Goal: Transaction & Acquisition: Purchase product/service

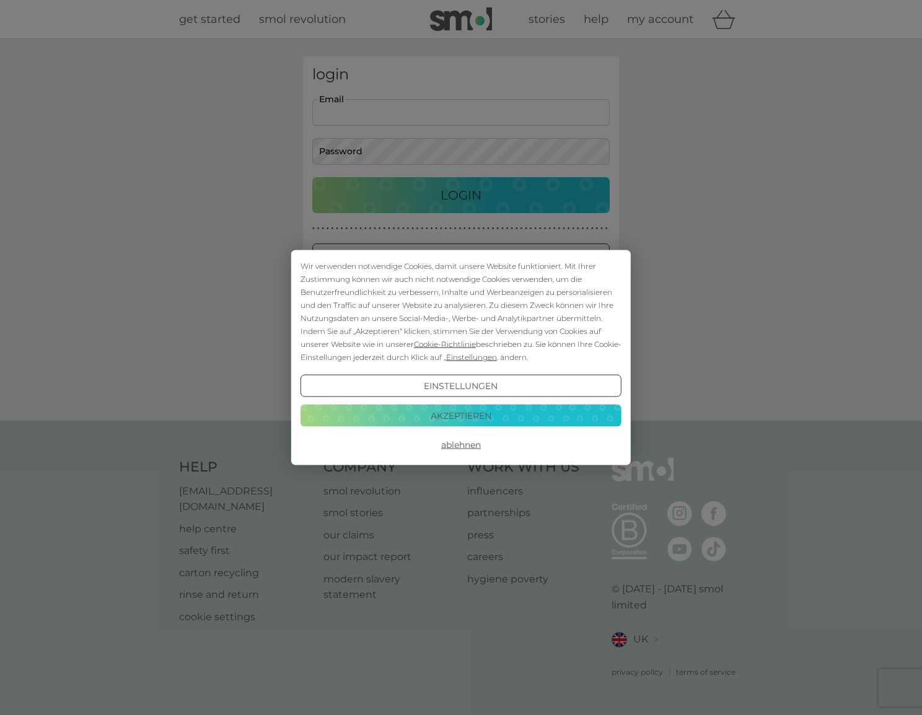
type input "[PERSON_NAME][EMAIL_ADDRESS][DOMAIN_NAME]"
click at [461, 195] on button "Login" at bounding box center [461, 195] width 298 height 36
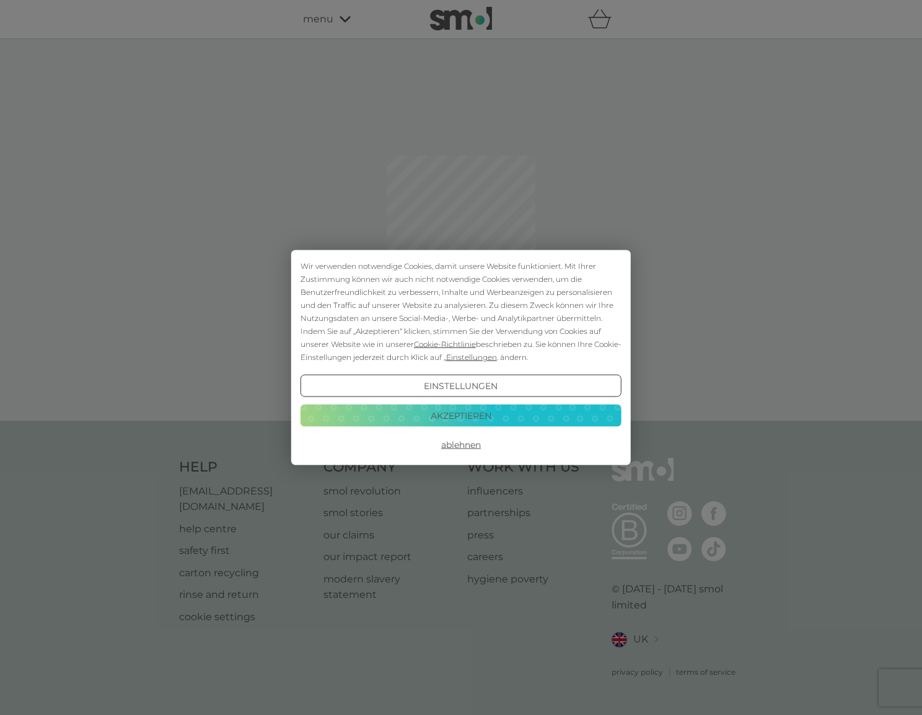
click at [457, 420] on button "Akzeptieren" at bounding box center [461, 415] width 321 height 22
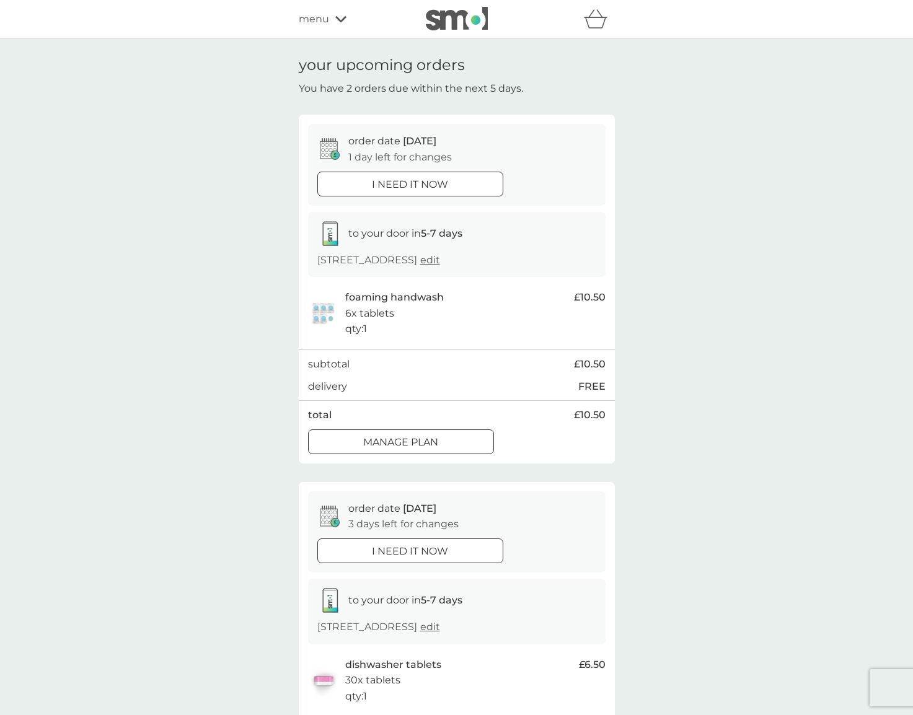
click at [432, 442] on p "Manage plan" at bounding box center [400, 443] width 75 height 16
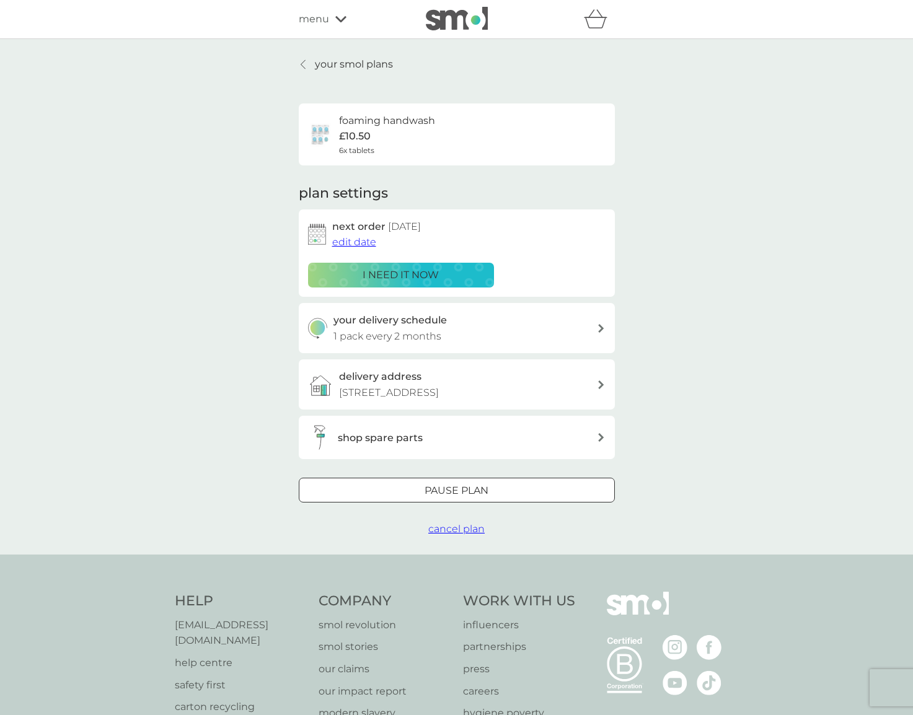
click at [357, 242] on span "edit date" at bounding box center [354, 242] width 44 height 12
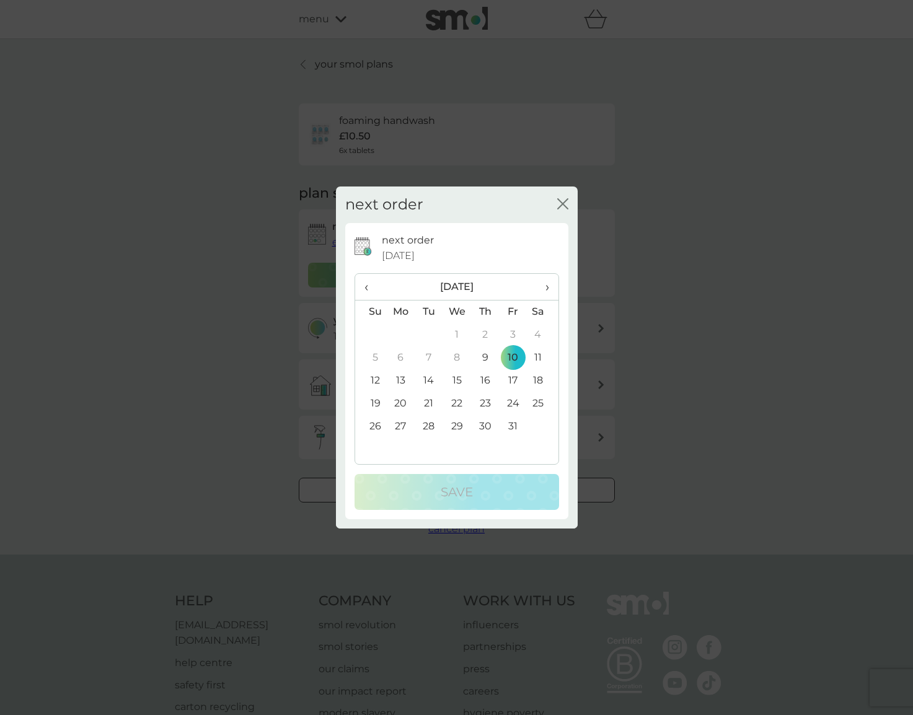
click at [511, 423] on td "31" at bounding box center [513, 426] width 28 height 23
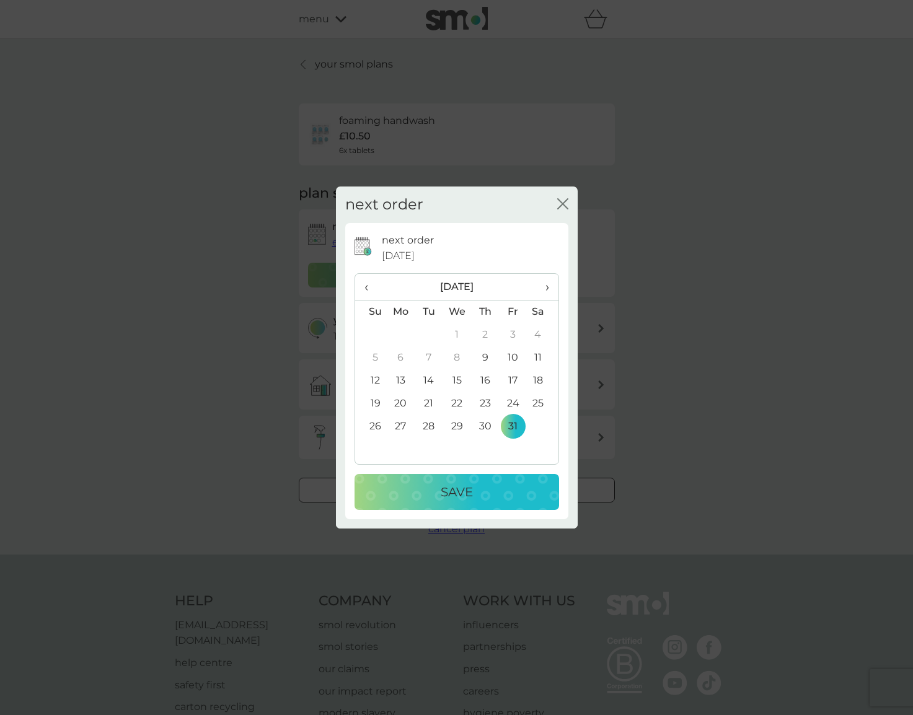
click at [444, 494] on p "Save" at bounding box center [457, 492] width 32 height 20
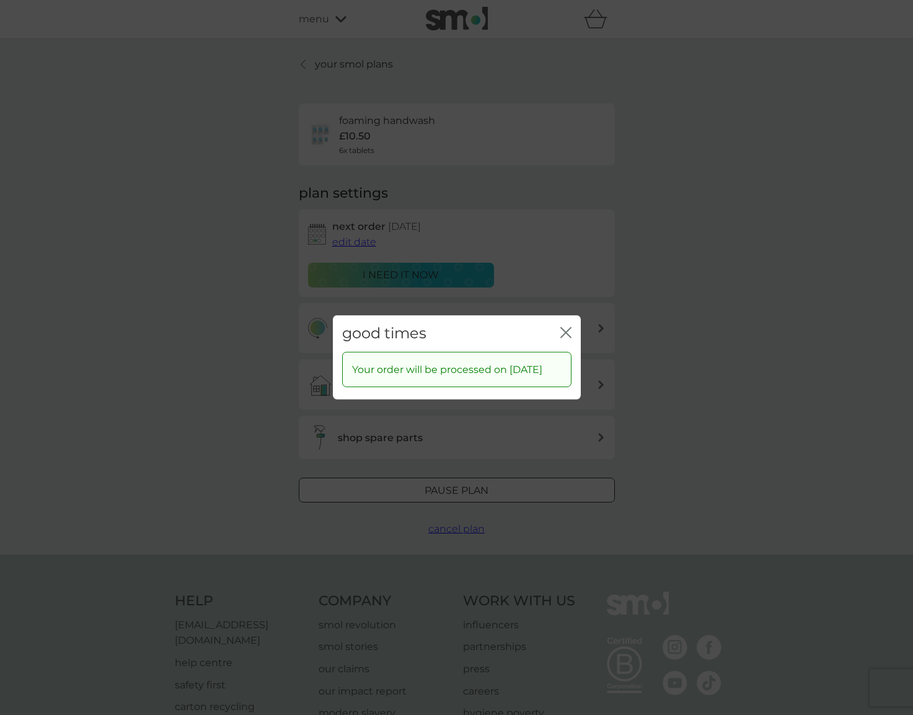
click at [565, 328] on icon "close" at bounding box center [563, 333] width 5 height 10
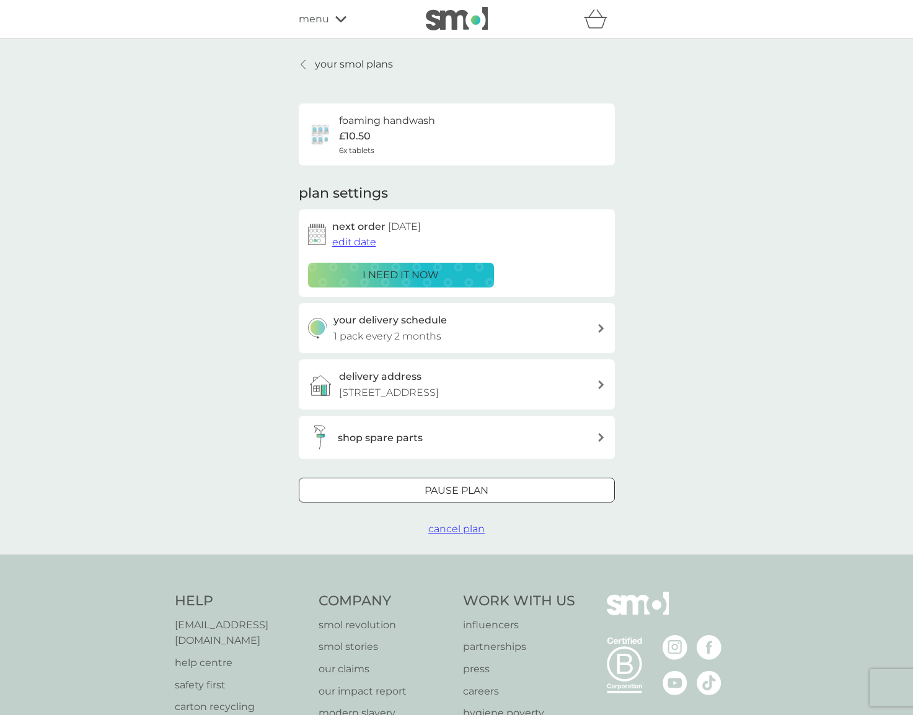
click at [343, 60] on p "your smol plans" at bounding box center [354, 64] width 78 height 16
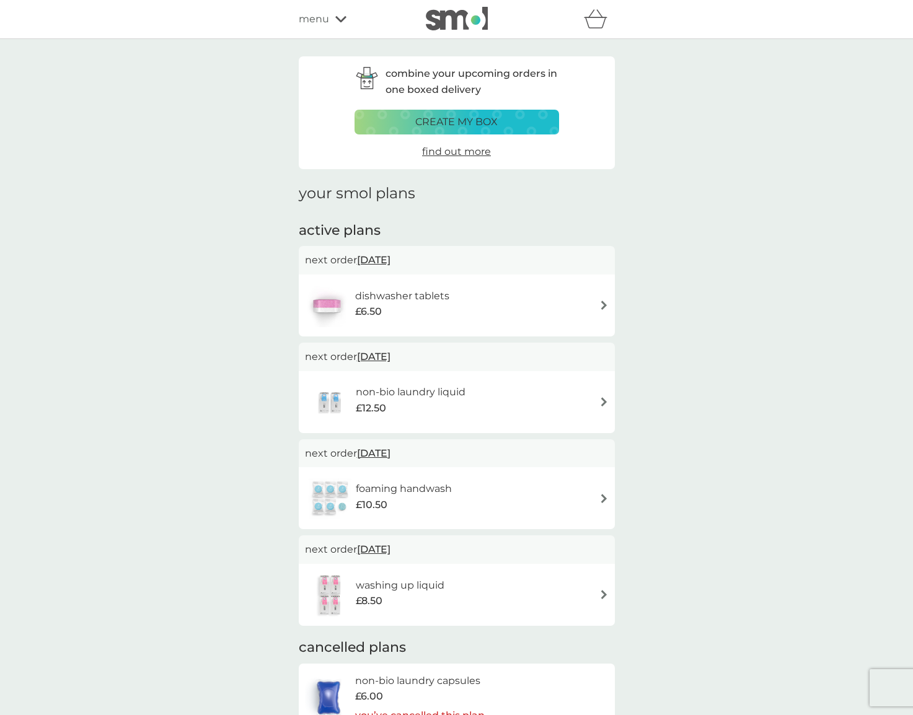
click at [391, 257] on span "[DATE]" at bounding box center [373, 260] width 33 height 24
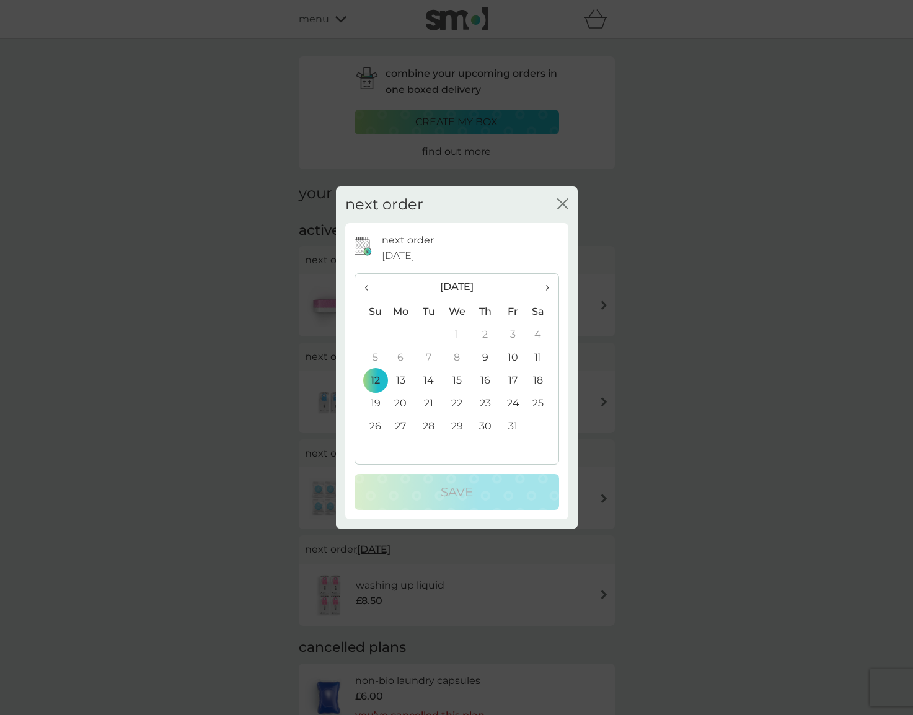
click at [378, 426] on td "26" at bounding box center [371, 426] width 32 height 23
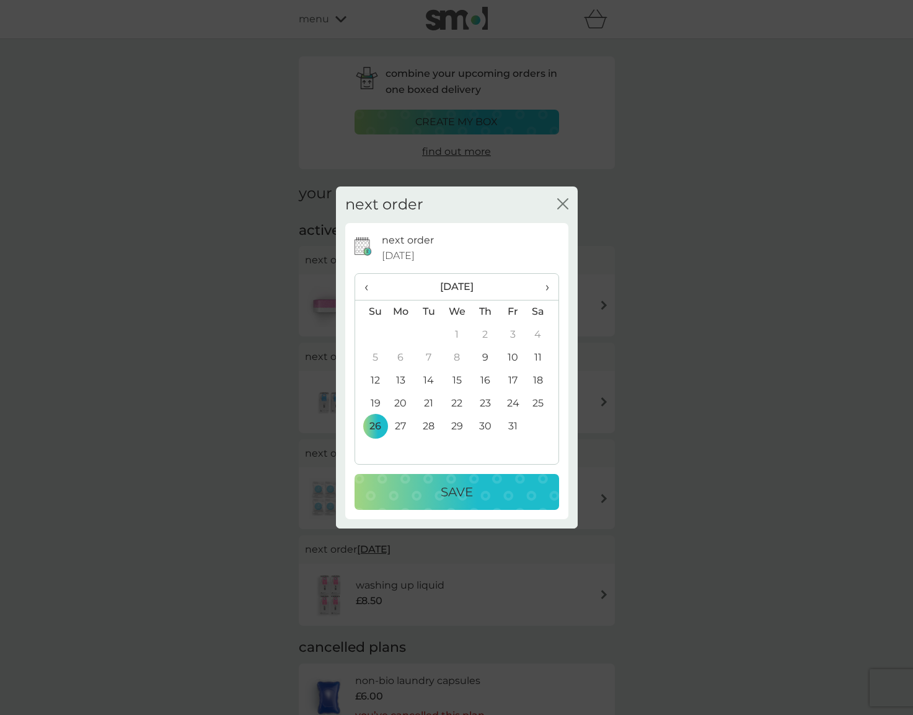
click at [469, 487] on p "Save" at bounding box center [457, 492] width 32 height 20
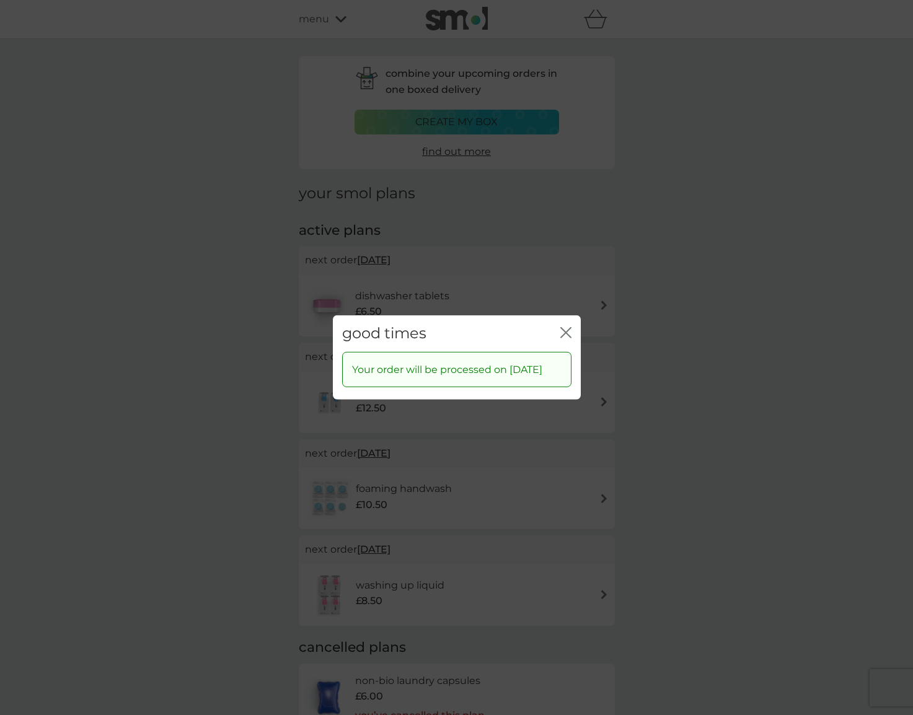
click at [569, 327] on icon "close" at bounding box center [565, 332] width 11 height 11
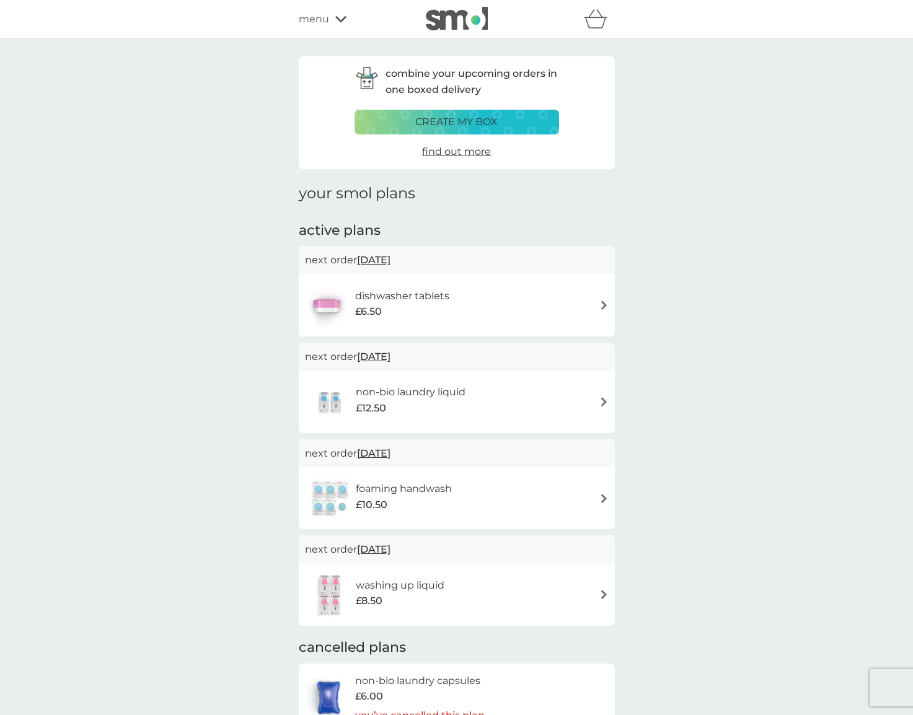
click at [386, 355] on span "[DATE]" at bounding box center [373, 357] width 33 height 24
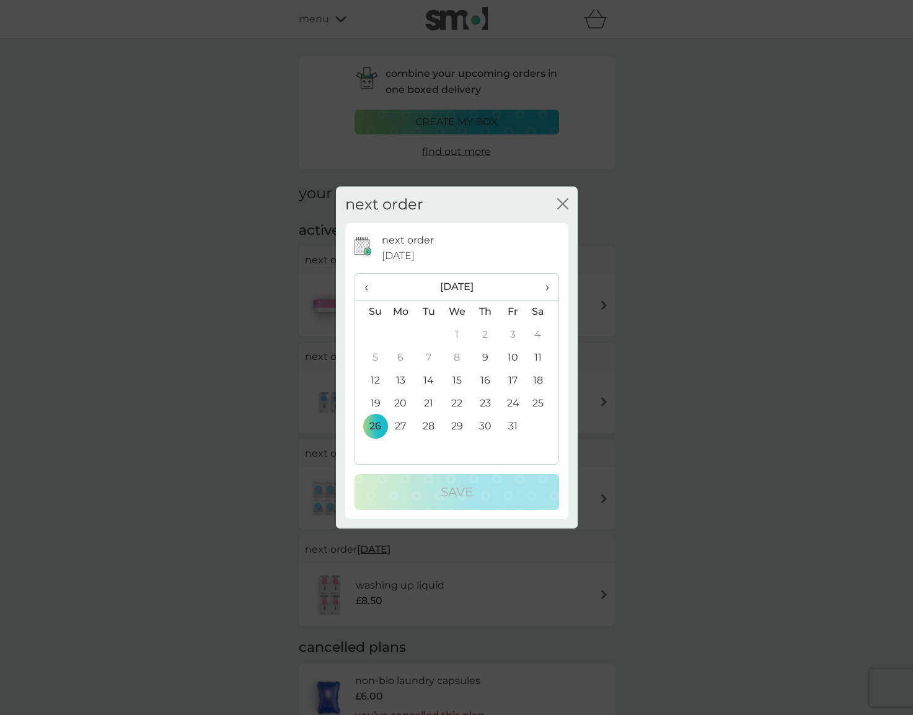
click at [544, 291] on span "›" at bounding box center [542, 287] width 12 height 26
click at [402, 330] on td "1" at bounding box center [401, 335] width 29 height 23
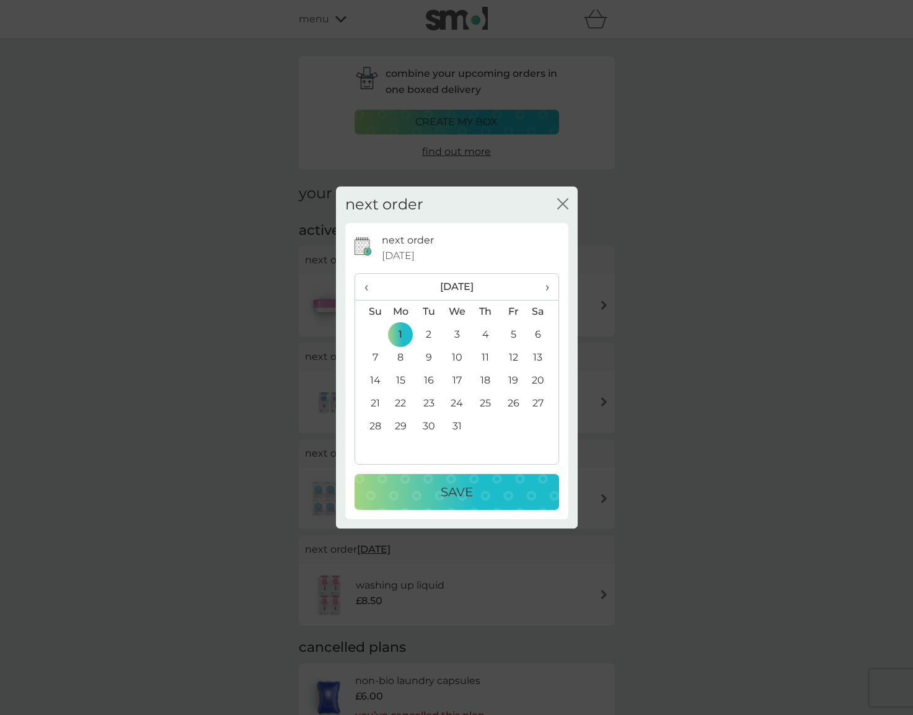
click at [484, 488] on div "Save" at bounding box center [457, 492] width 180 height 20
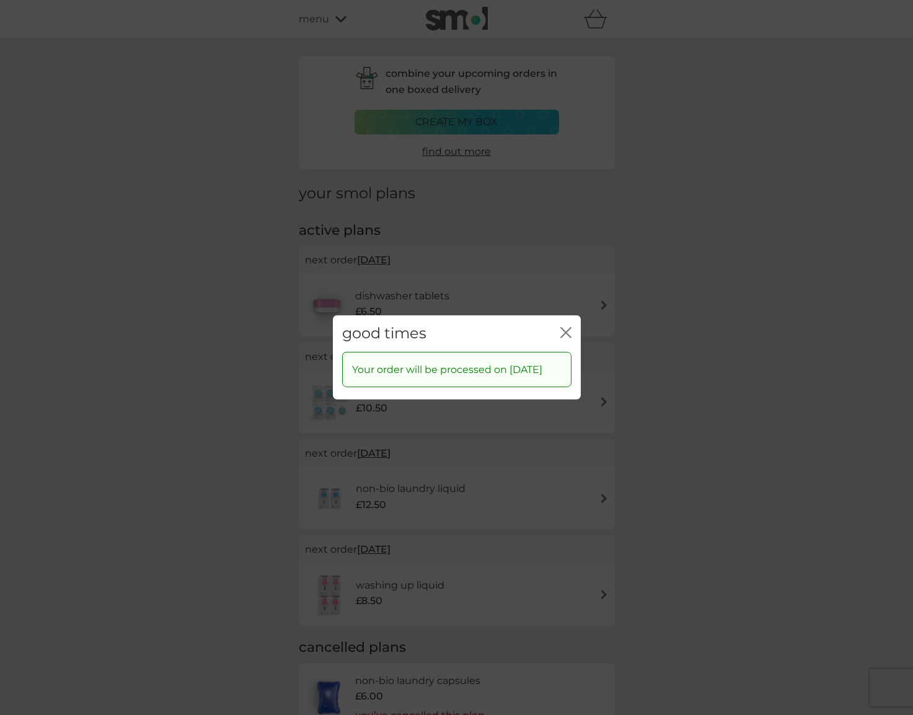
click at [568, 327] on icon "close" at bounding box center [565, 332] width 11 height 11
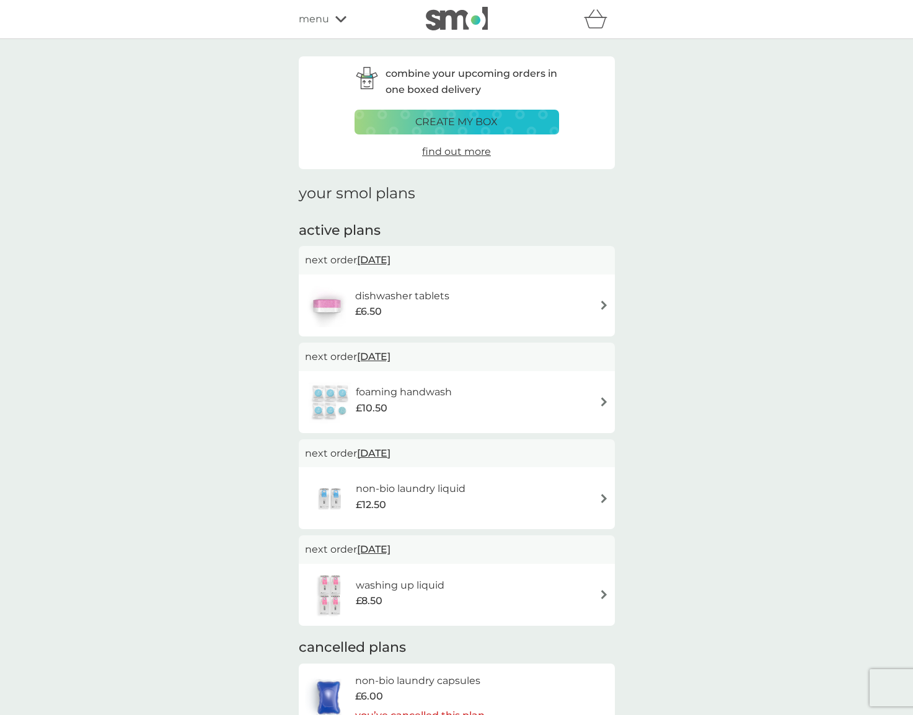
click at [494, 120] on p "create my box" at bounding box center [456, 122] width 82 height 16
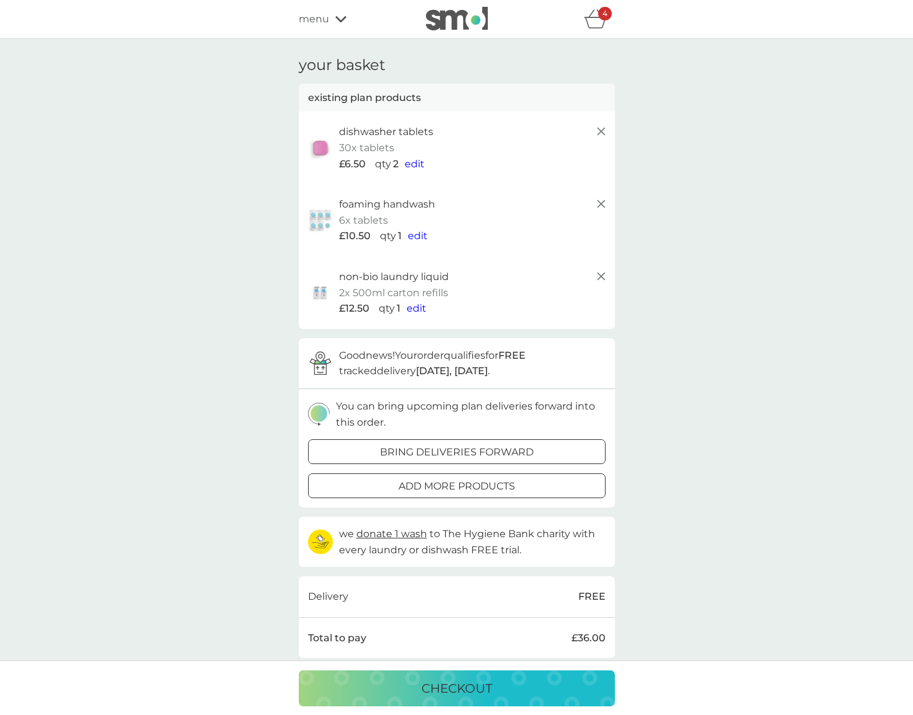
click at [604, 131] on icon at bounding box center [601, 131] width 15 height 15
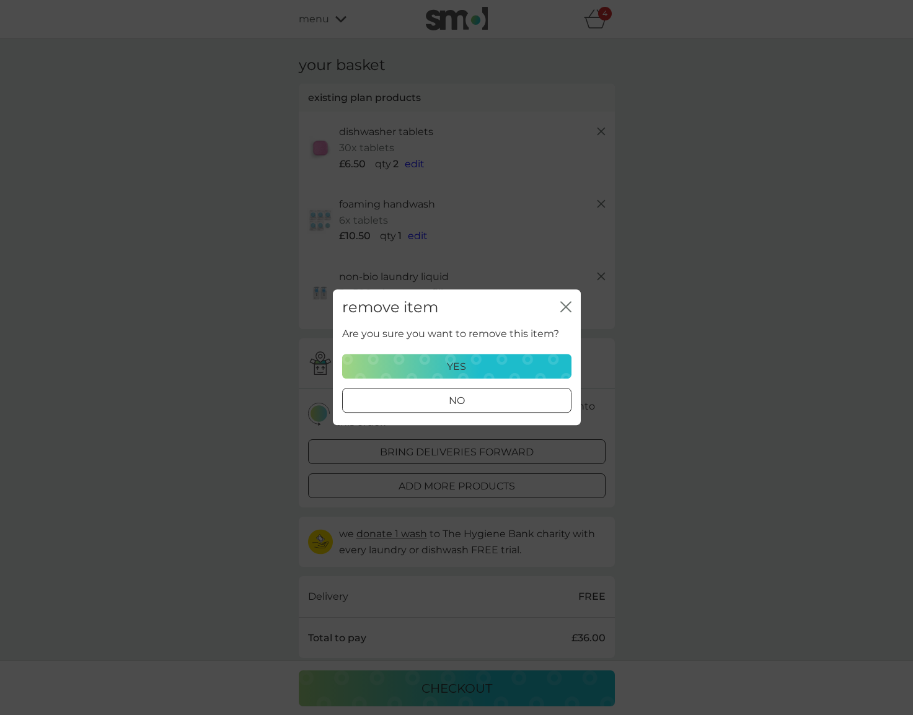
click at [532, 369] on div "yes" at bounding box center [456, 367] width 213 height 16
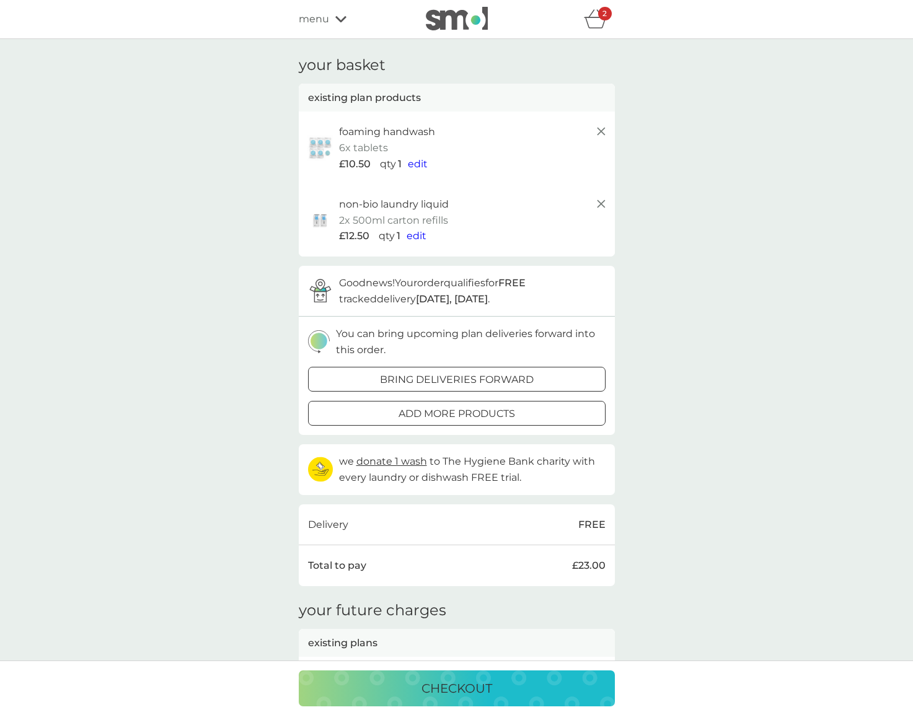
click at [602, 132] on line at bounding box center [600, 131] width 7 height 7
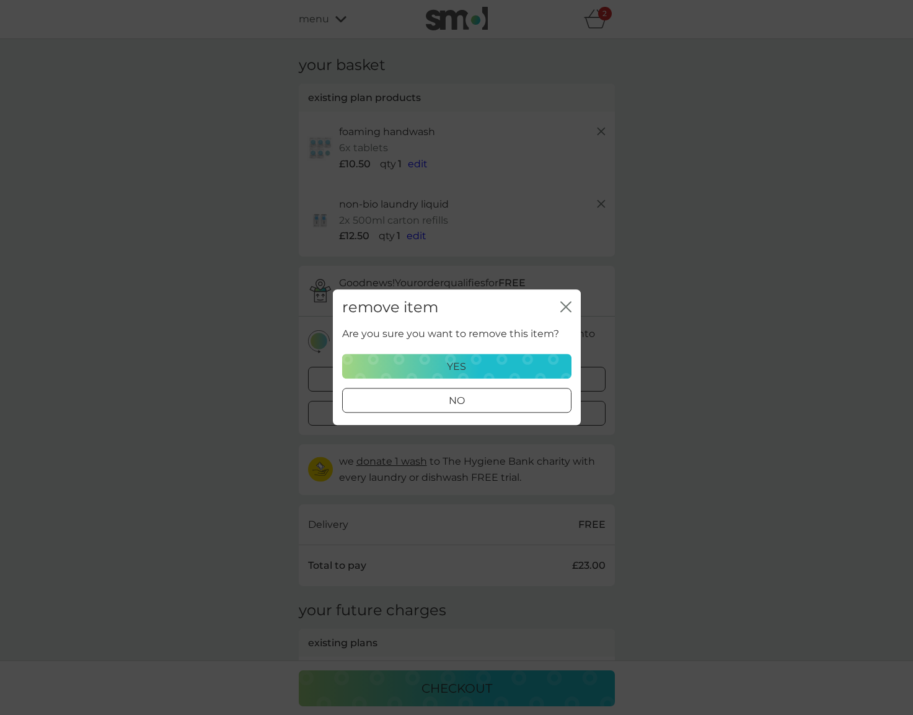
click at [476, 366] on div "yes" at bounding box center [456, 367] width 213 height 16
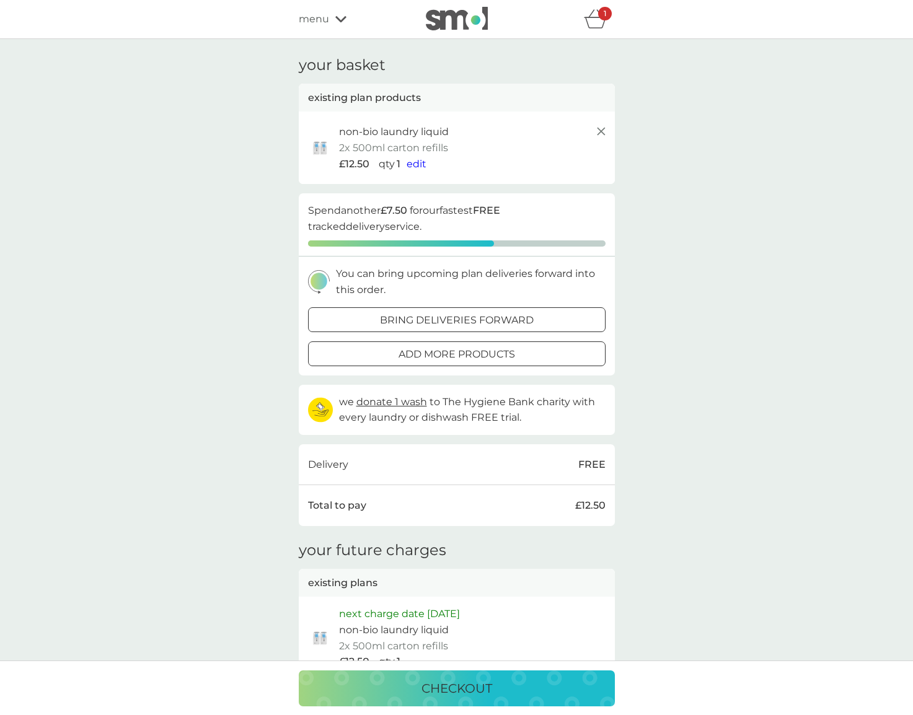
click at [594, 131] on icon at bounding box center [601, 131] width 15 height 15
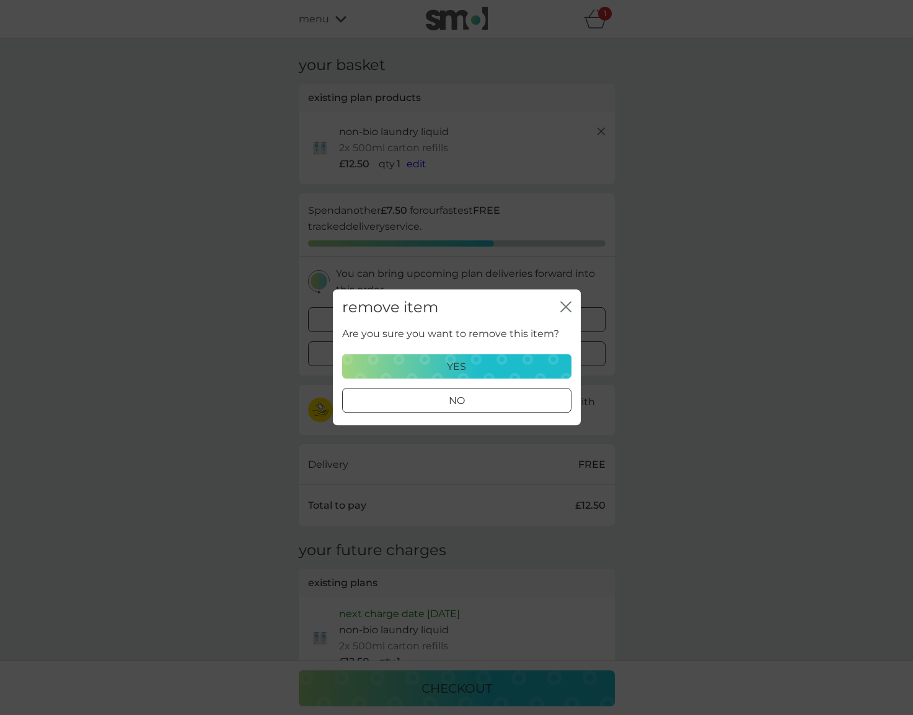
click at [487, 367] on div "yes" at bounding box center [456, 367] width 213 height 16
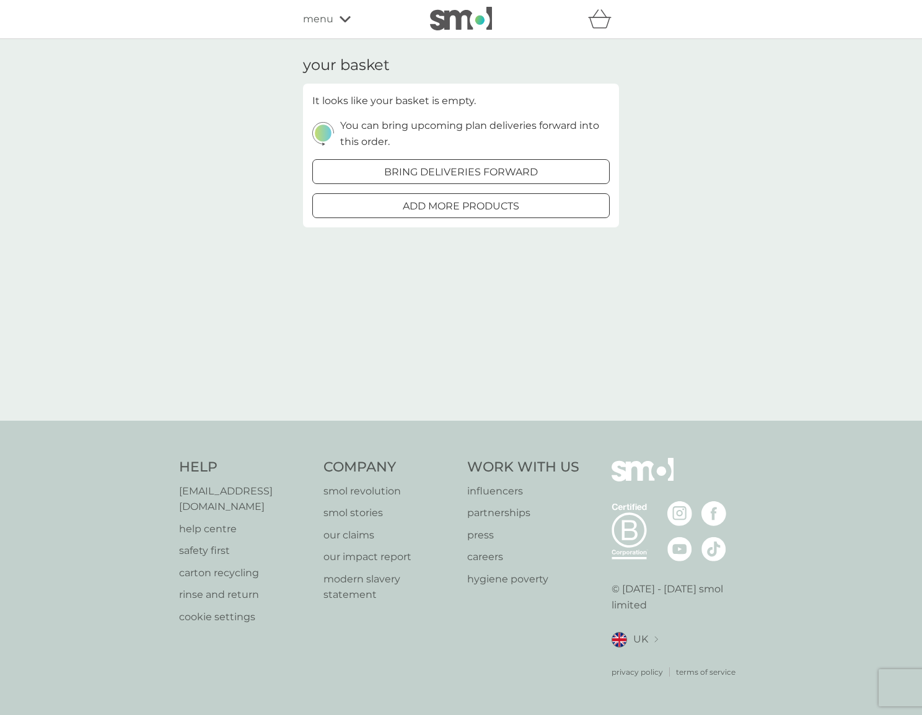
click at [333, 24] on div "menu" at bounding box center [355, 19] width 105 height 16
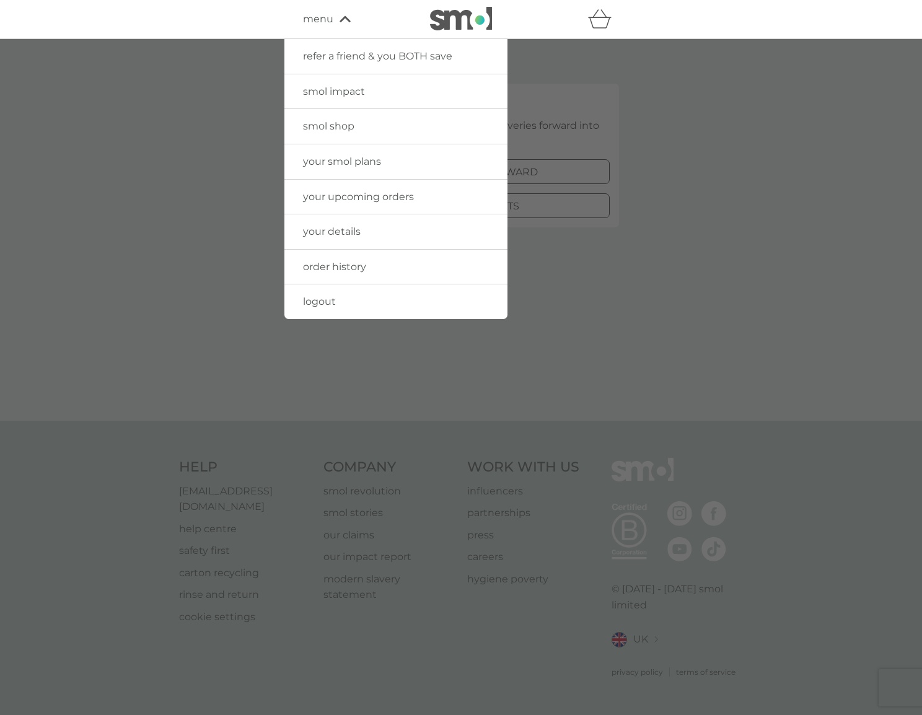
click at [338, 158] on span "your smol plans" at bounding box center [342, 162] width 78 height 12
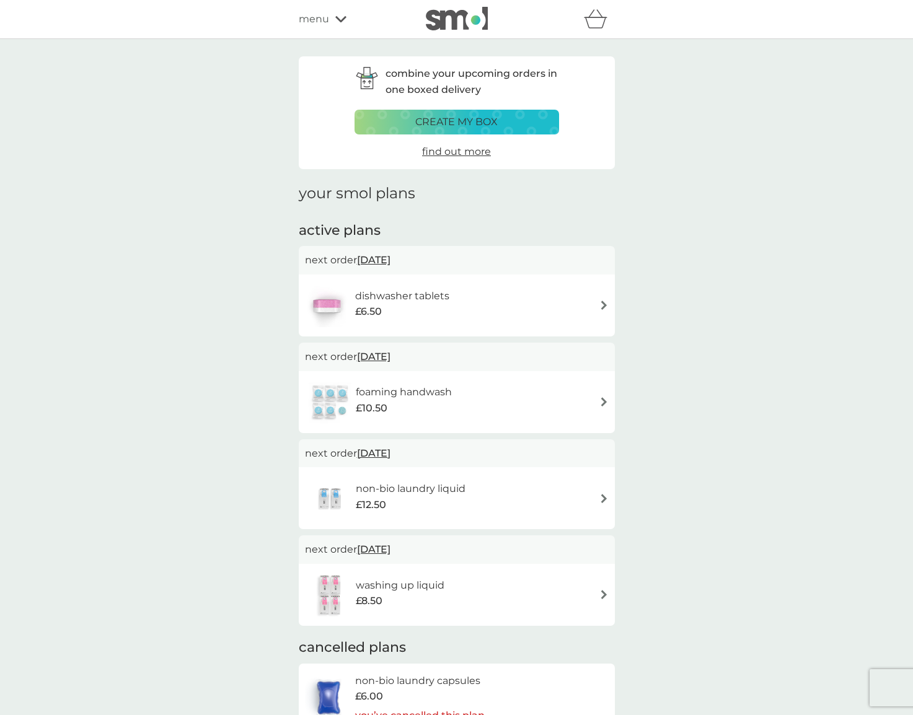
click at [330, 22] on div "menu" at bounding box center [351, 19] width 105 height 16
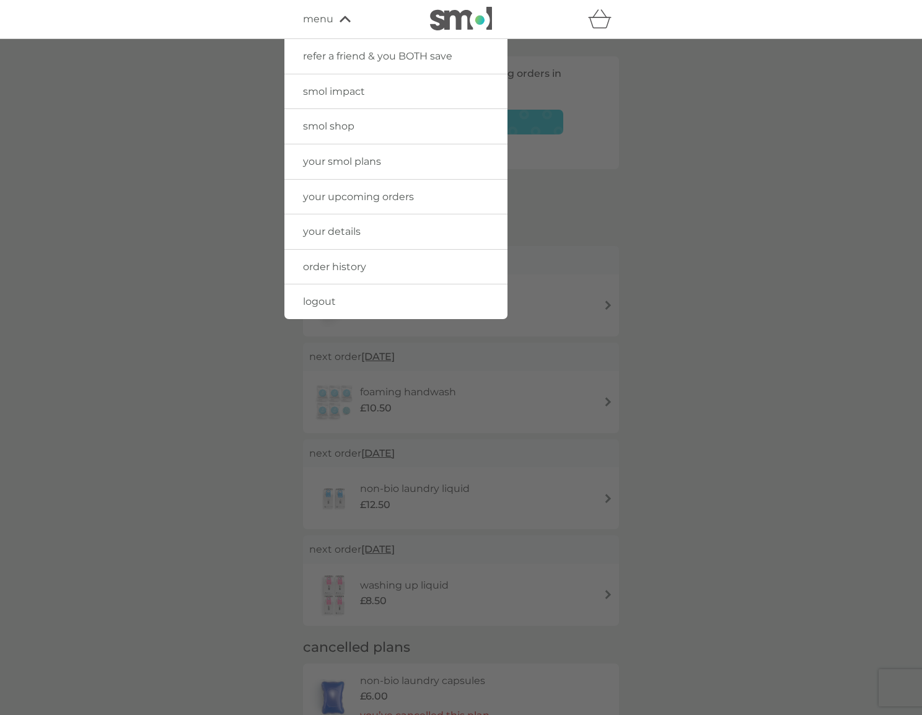
click at [318, 123] on span "smol shop" at bounding box center [328, 126] width 51 height 12
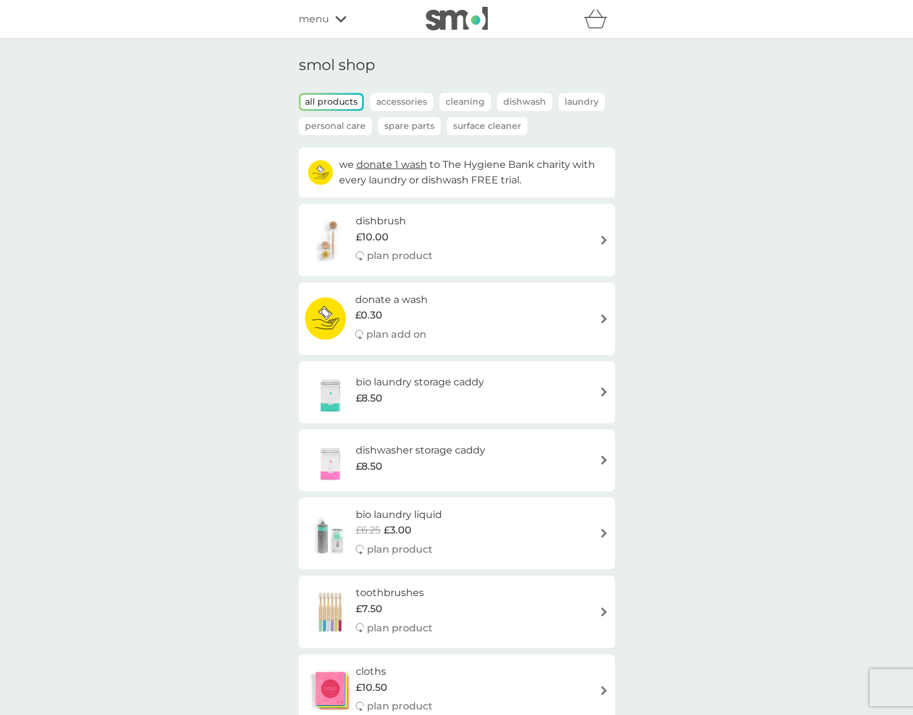
click at [382, 221] on h6 "dishbrush" at bounding box center [394, 221] width 77 height 16
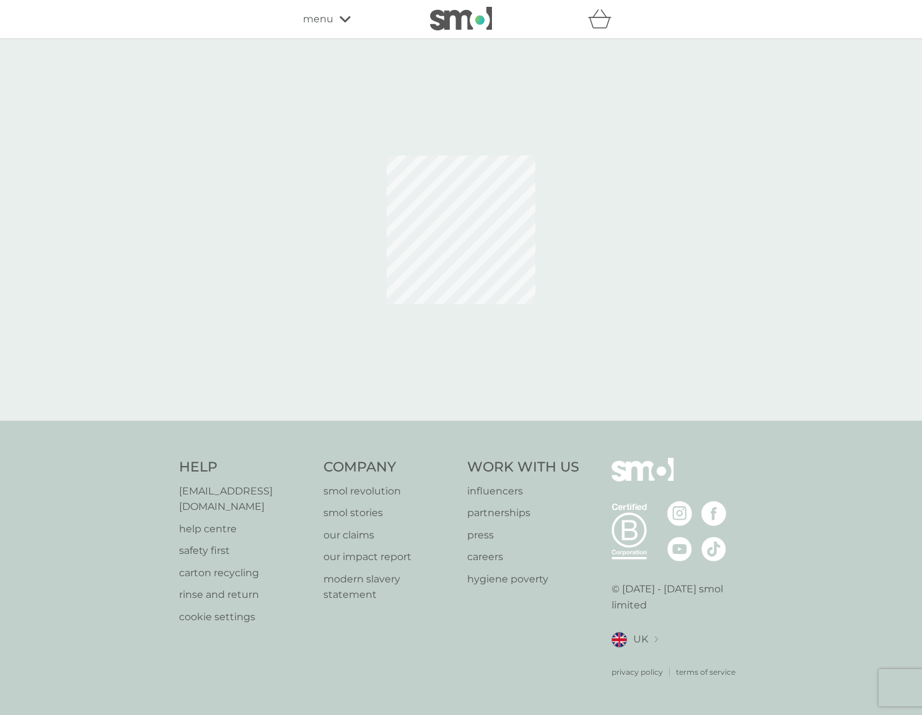
select select "245"
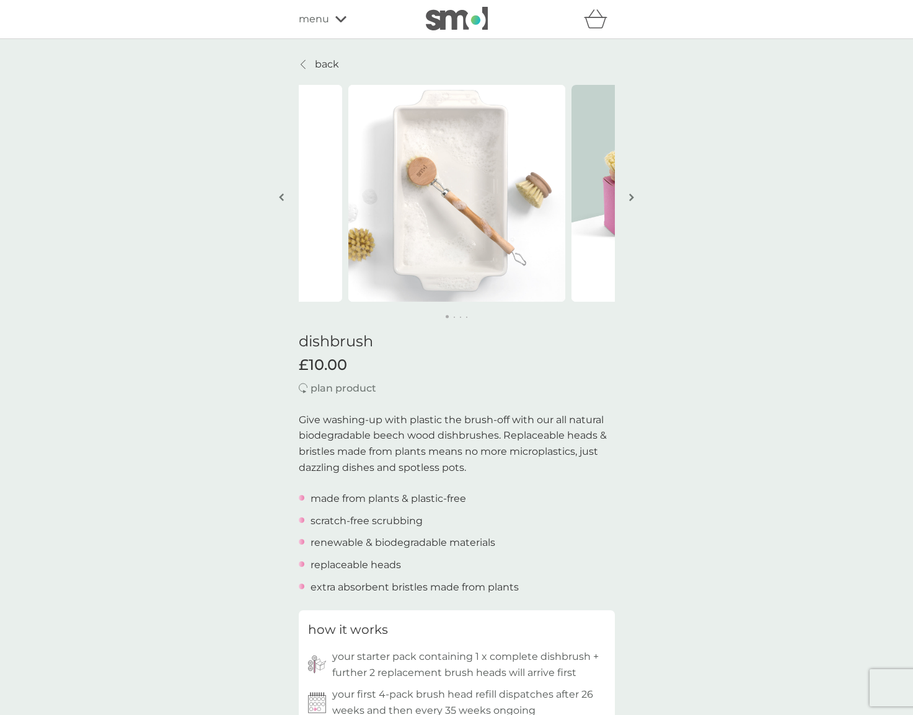
click at [632, 197] on img "button" at bounding box center [631, 197] width 5 height 9
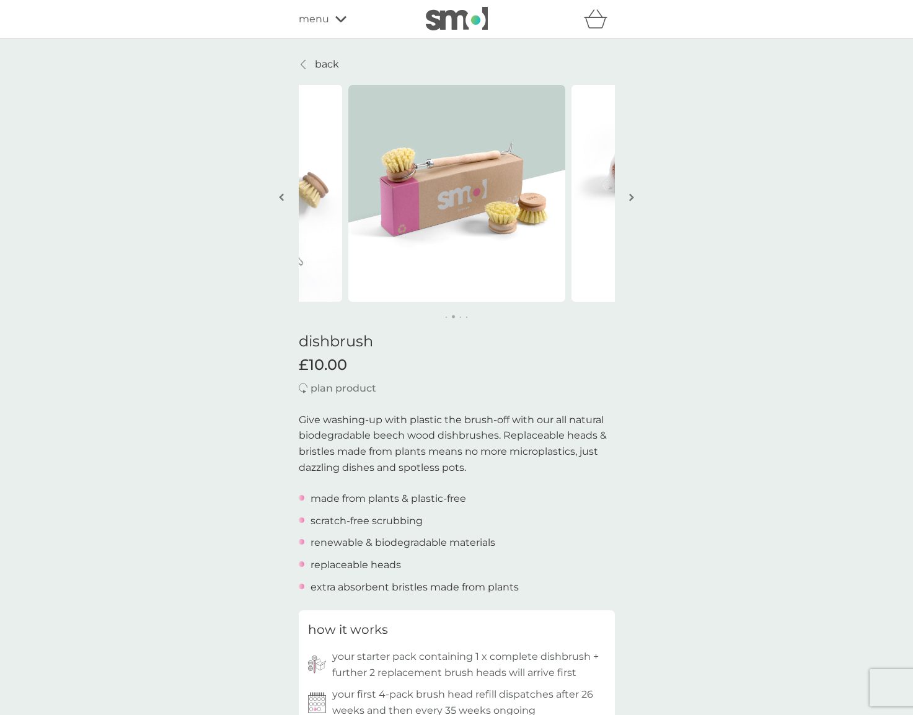
click at [632, 197] on img "button" at bounding box center [631, 197] width 5 height 9
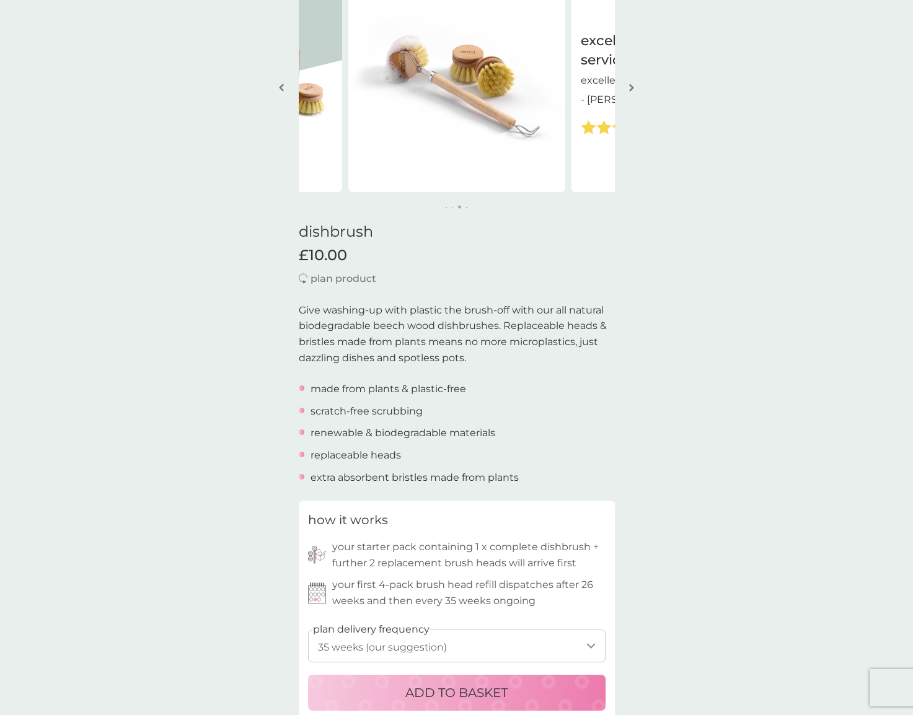
scroll to position [213, 0]
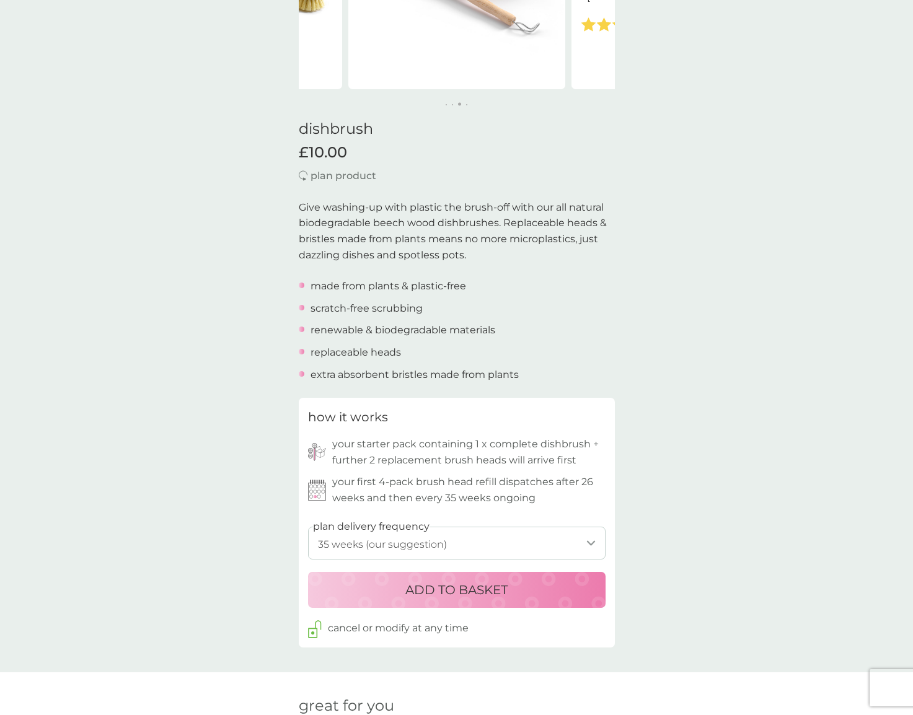
click at [452, 588] on p "ADD TO BASKET" at bounding box center [456, 590] width 102 height 20
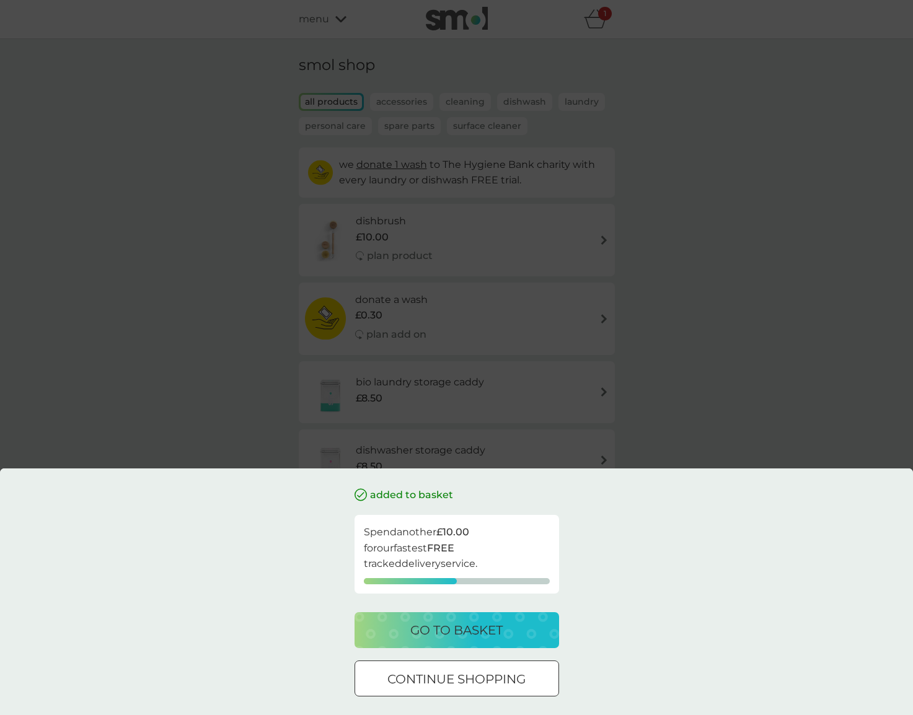
click at [488, 678] on p "continue shopping" at bounding box center [456, 679] width 138 height 20
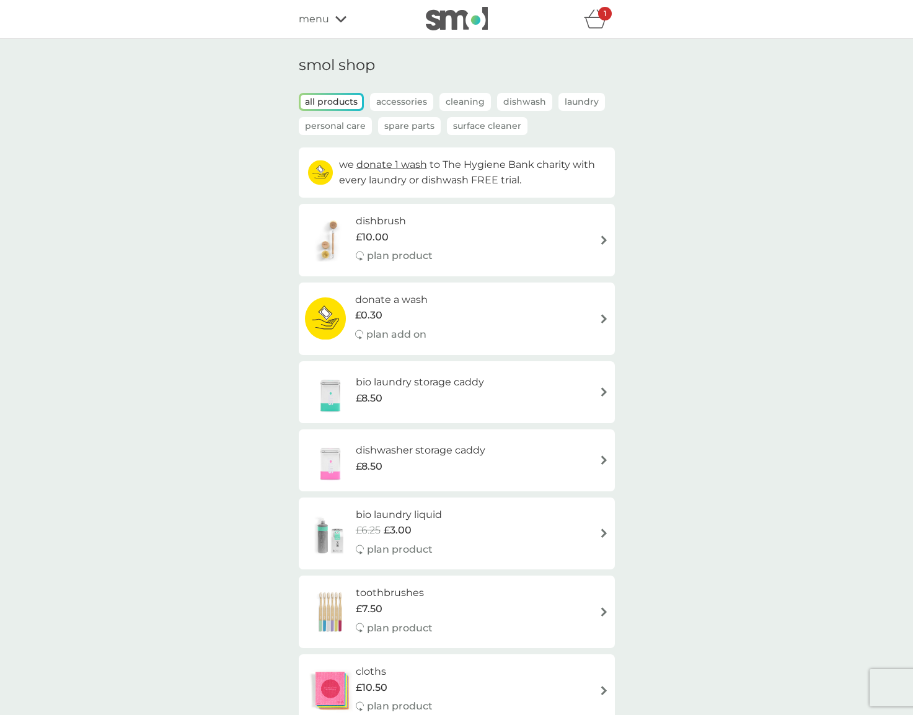
click at [415, 126] on p "Spare Parts" at bounding box center [409, 126] width 63 height 18
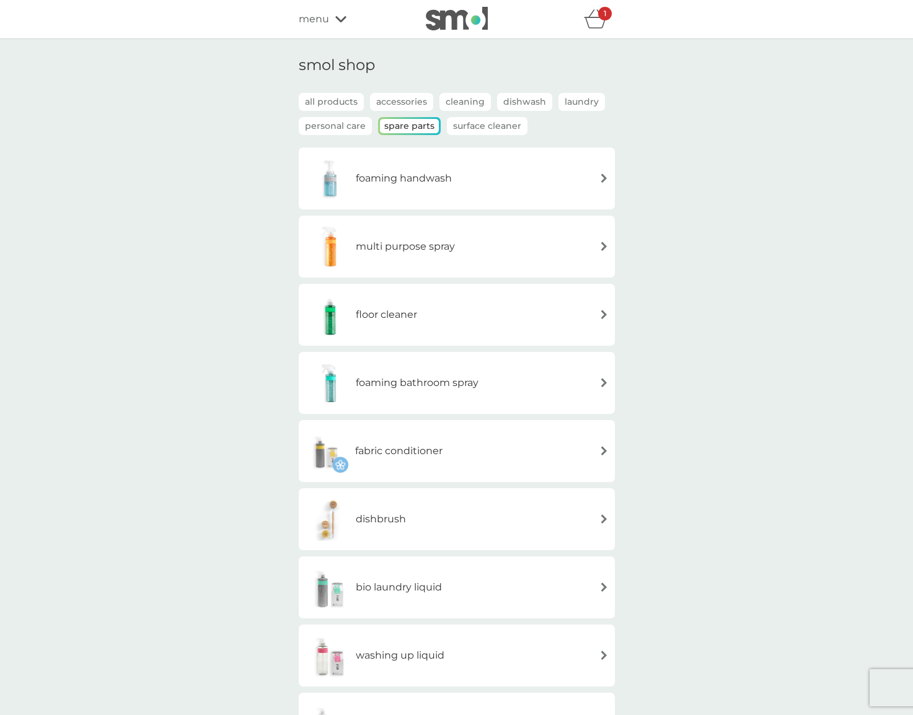
click at [420, 182] on h6 "foaming handwash" at bounding box center [404, 178] width 96 height 16
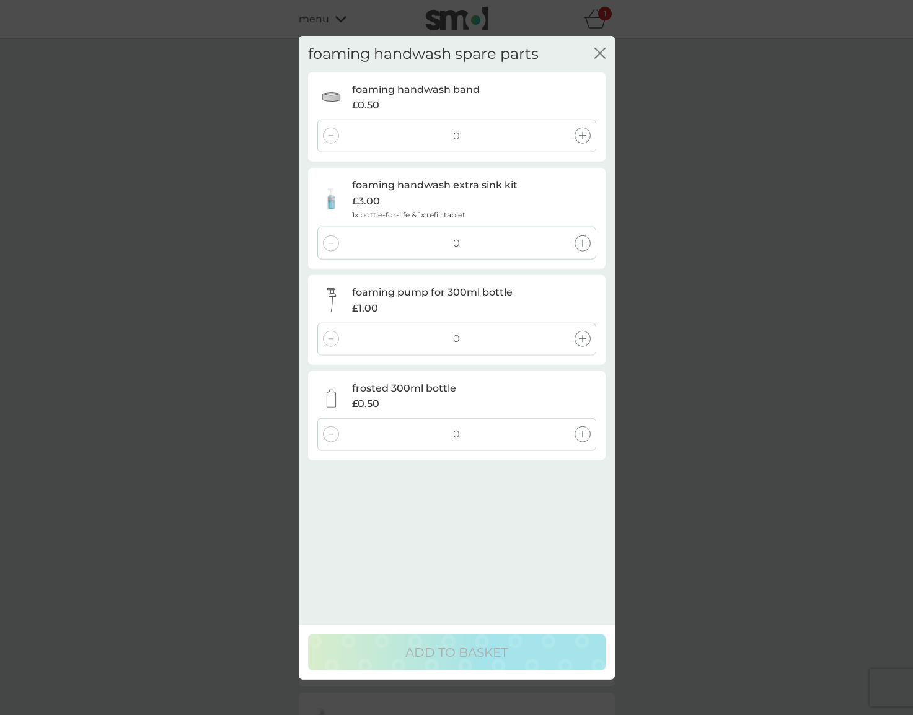
click at [585, 245] on div at bounding box center [583, 244] width 16 height 16
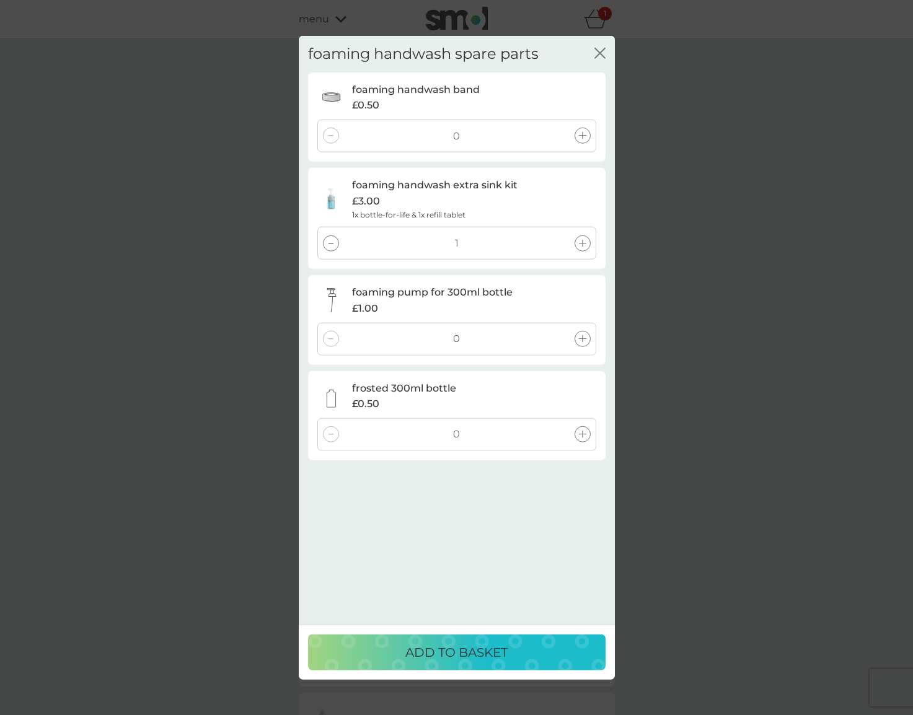
click at [497, 643] on p "ADD TO BASKET" at bounding box center [456, 652] width 102 height 20
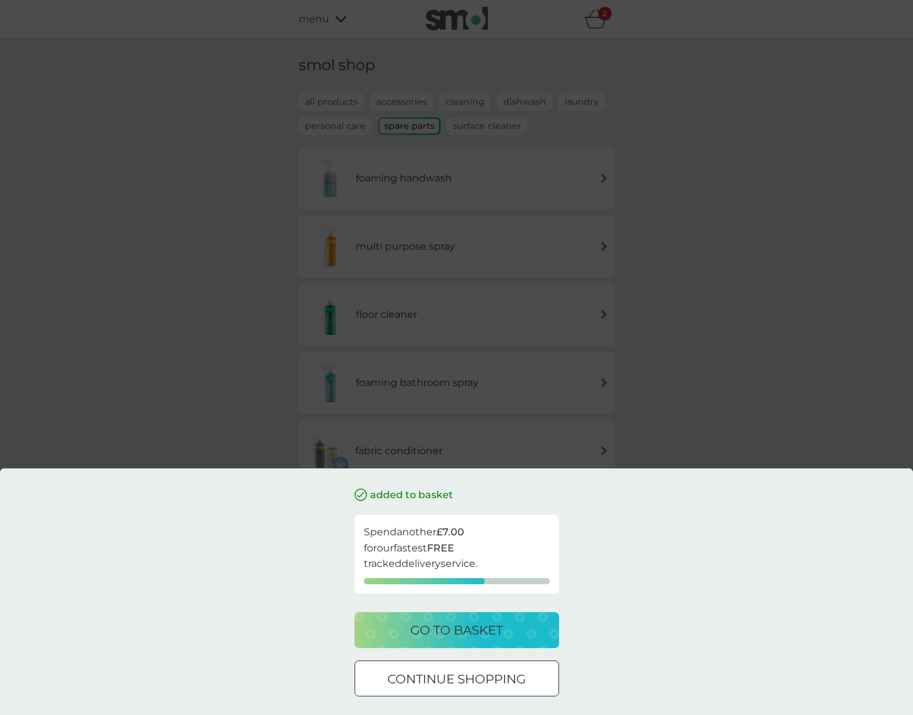
click at [482, 686] on p "continue shopping" at bounding box center [456, 679] width 138 height 20
